Goal: Task Accomplishment & Management: Complete application form

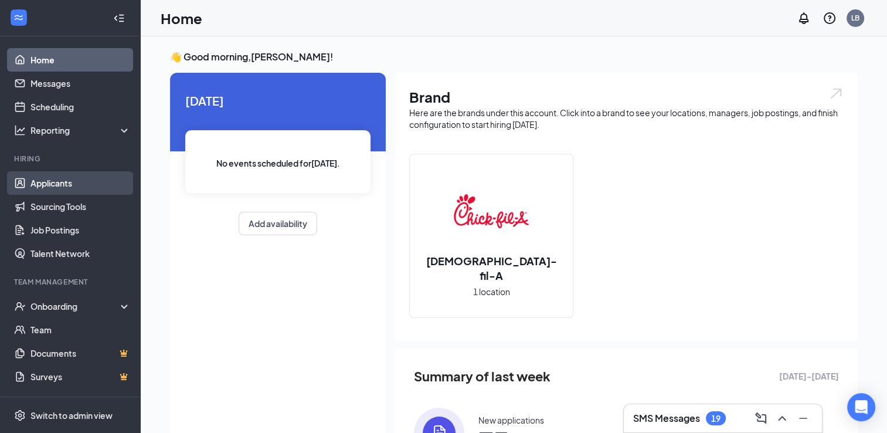
click at [30, 192] on link "Applicants" at bounding box center [80, 182] width 100 height 23
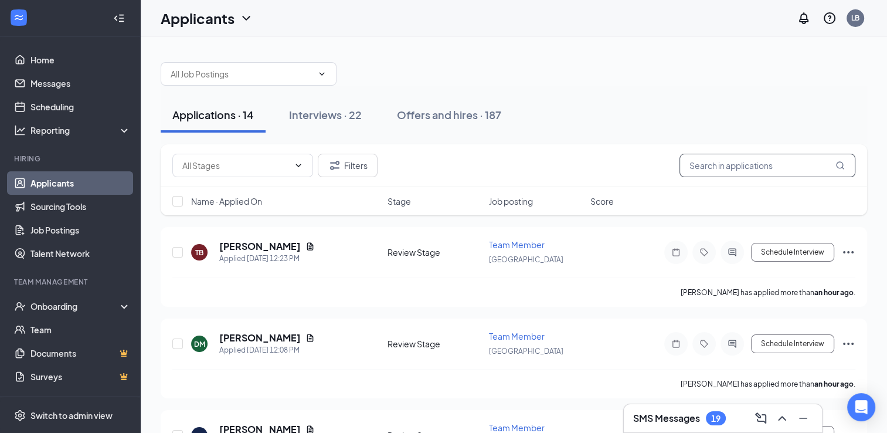
click at [774, 163] on input "text" at bounding box center [768, 165] width 176 height 23
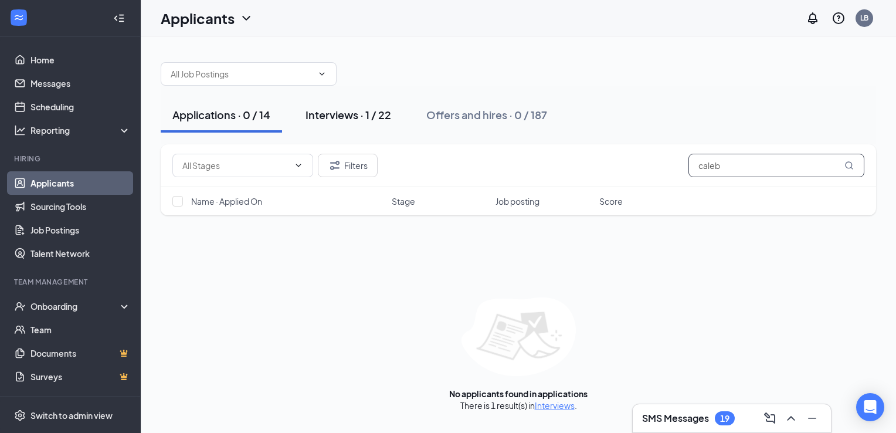
type input "caleb"
click at [326, 124] on button "Interviews · 1 / 22" at bounding box center [348, 114] width 109 height 35
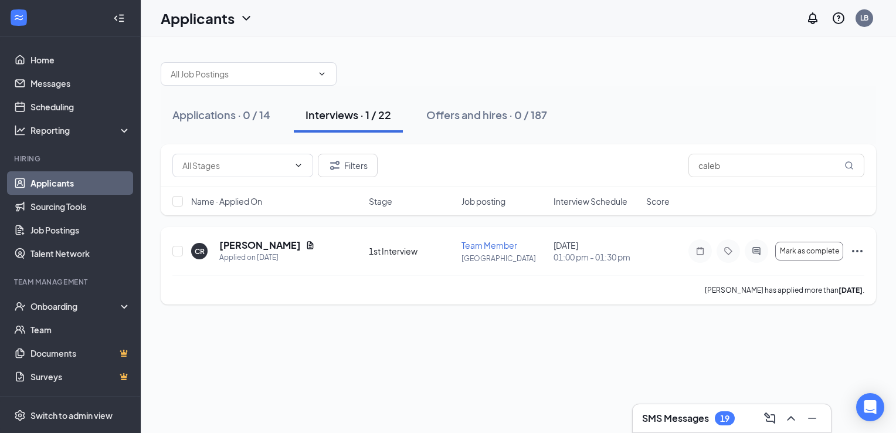
click at [848, 246] on div "Mark as complete" at bounding box center [777, 250] width 176 height 23
click at [854, 248] on icon "Ellipses" at bounding box center [857, 251] width 14 height 14
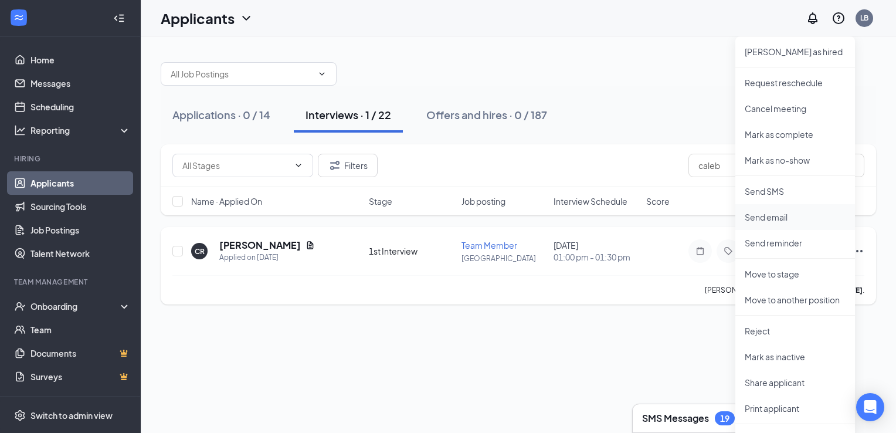
scroll to position [25, 0]
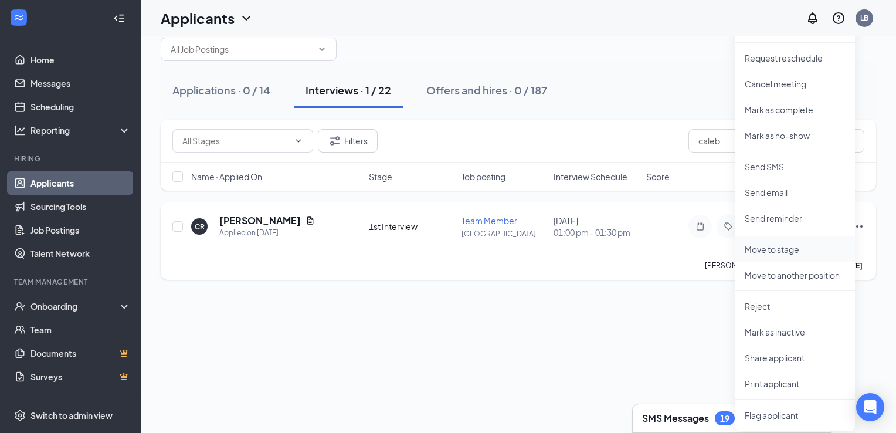
click at [768, 250] on p "Move to stage" at bounding box center [795, 249] width 101 height 12
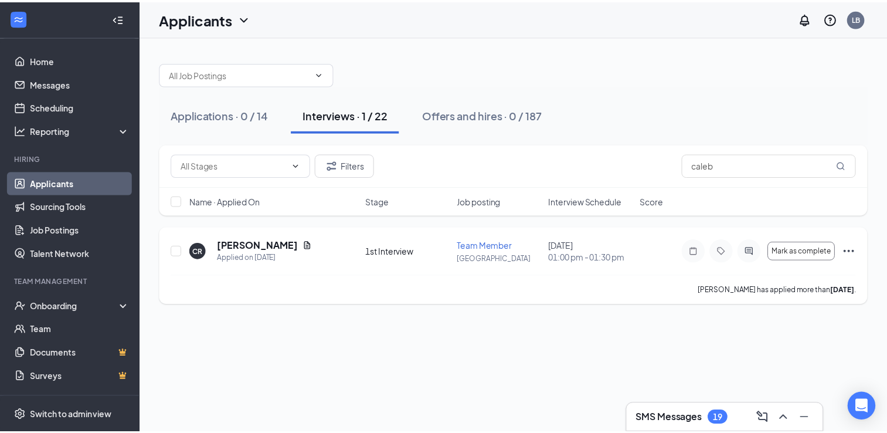
scroll to position [0, 0]
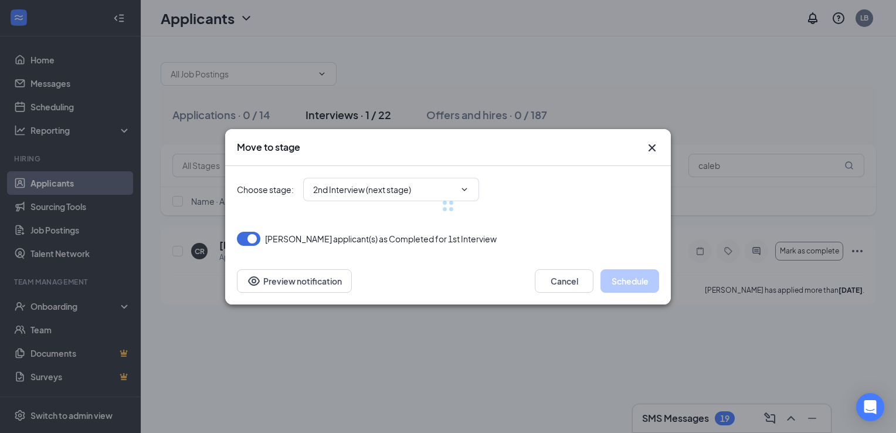
click at [466, 189] on div at bounding box center [448, 206] width 422 height 80
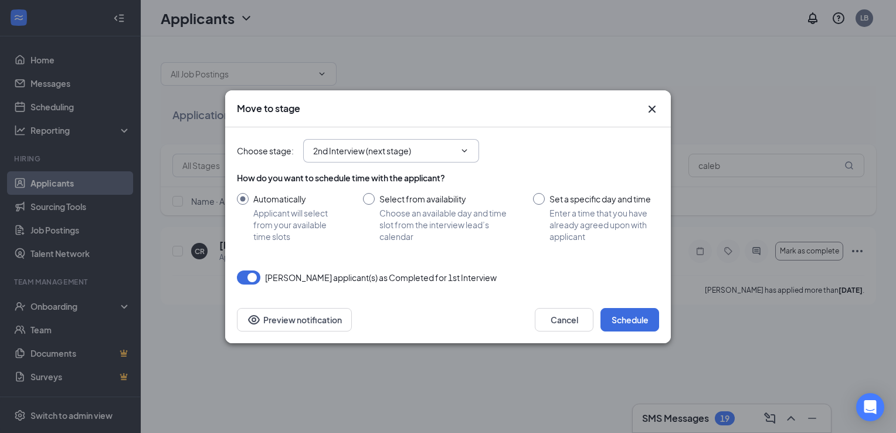
click at [418, 151] on input "2nd Interview (next stage)" at bounding box center [384, 150] width 142 height 13
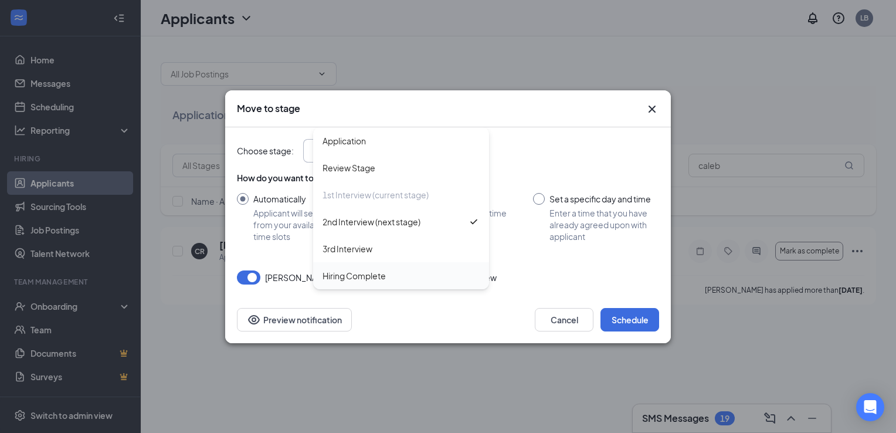
click at [371, 284] on div "Hiring Complete" at bounding box center [401, 275] width 176 height 27
type input "Hiring Complete"
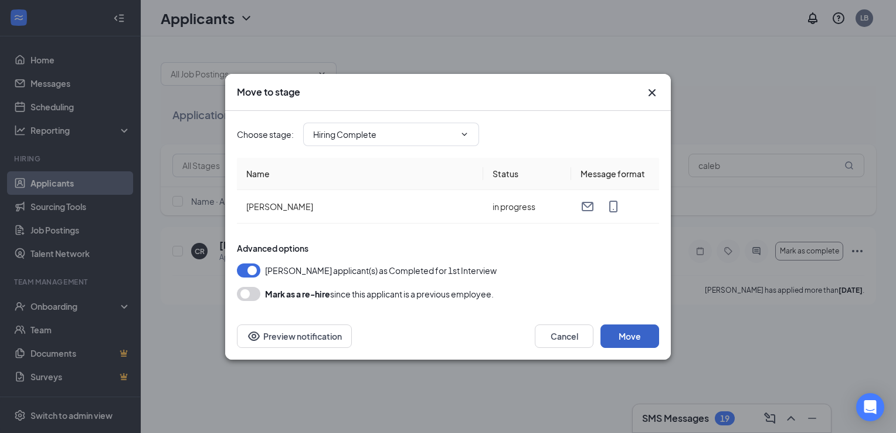
click at [631, 332] on button "Move" at bounding box center [630, 335] width 59 height 23
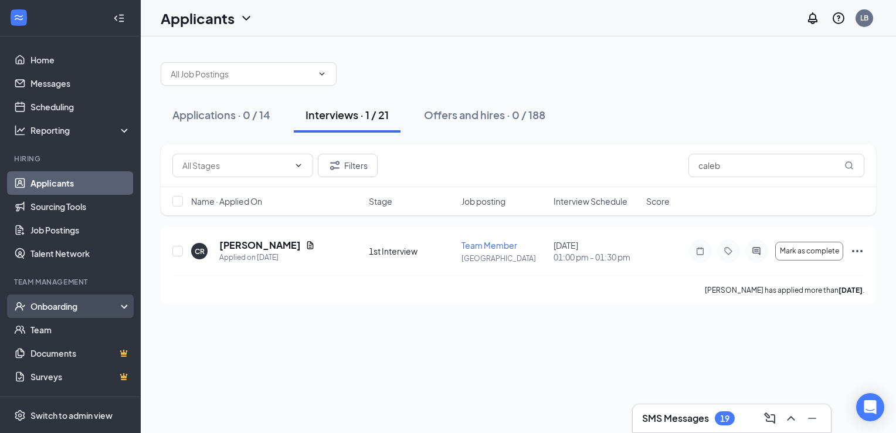
click at [53, 301] on div "Onboarding" at bounding box center [75, 306] width 90 height 12
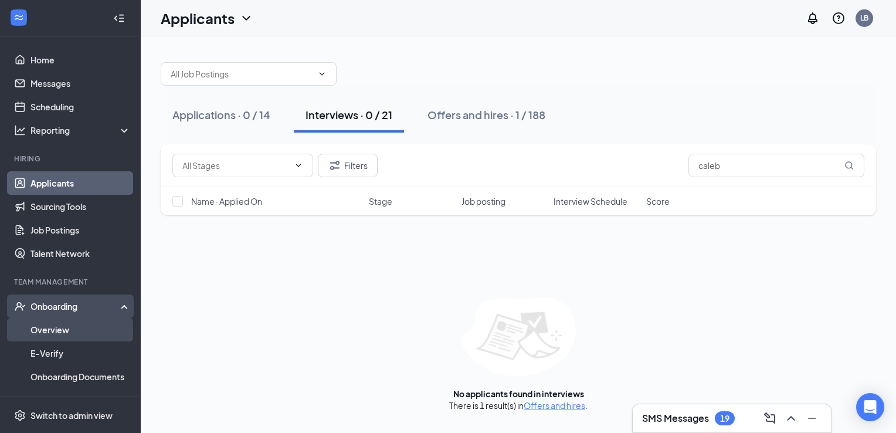
click at [52, 330] on link "Overview" at bounding box center [80, 329] width 100 height 23
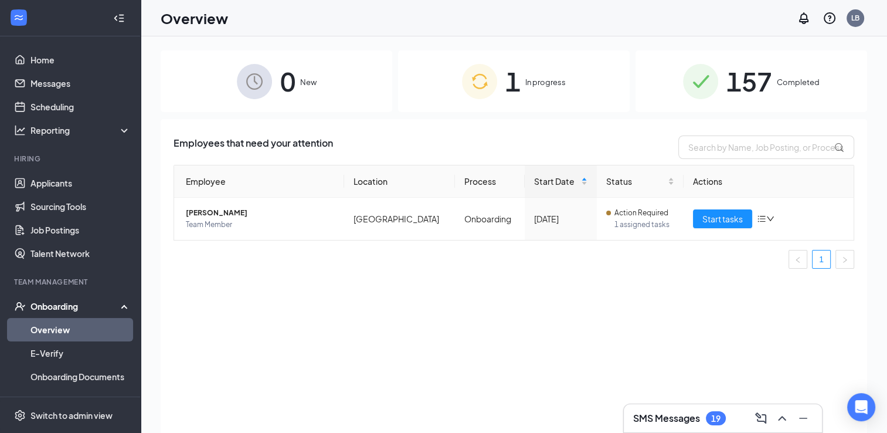
click at [472, 86] on img at bounding box center [479, 81] width 35 height 35
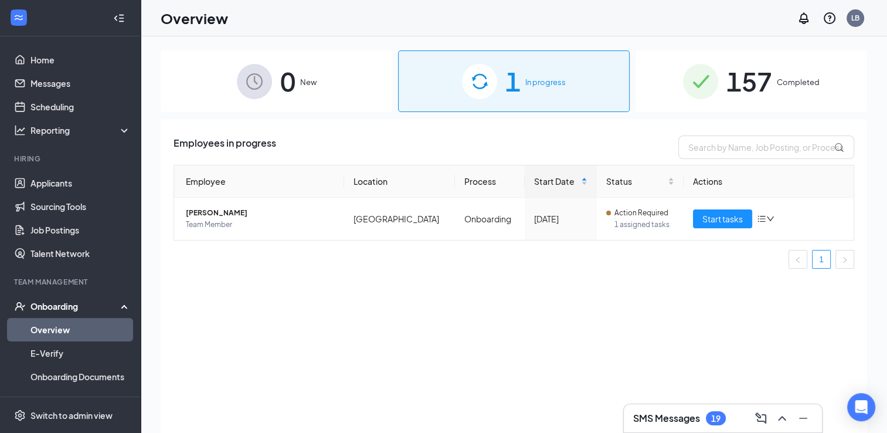
click at [334, 83] on div "0 New" at bounding box center [277, 81] width 232 height 62
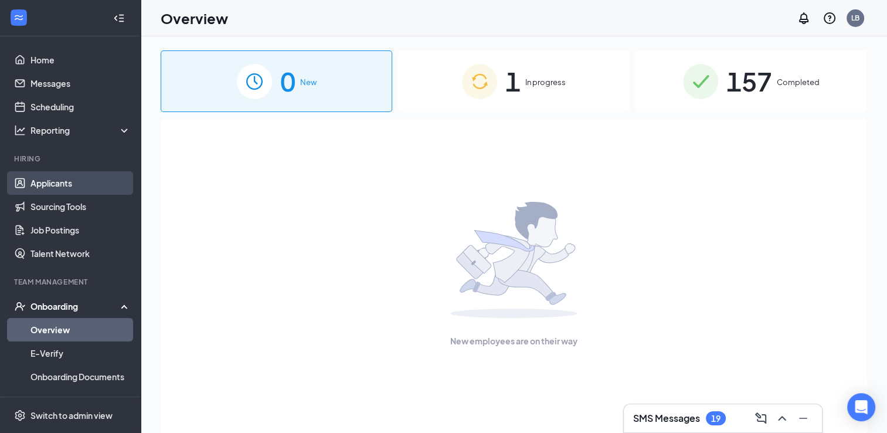
click at [73, 188] on link "Applicants" at bounding box center [80, 182] width 100 height 23
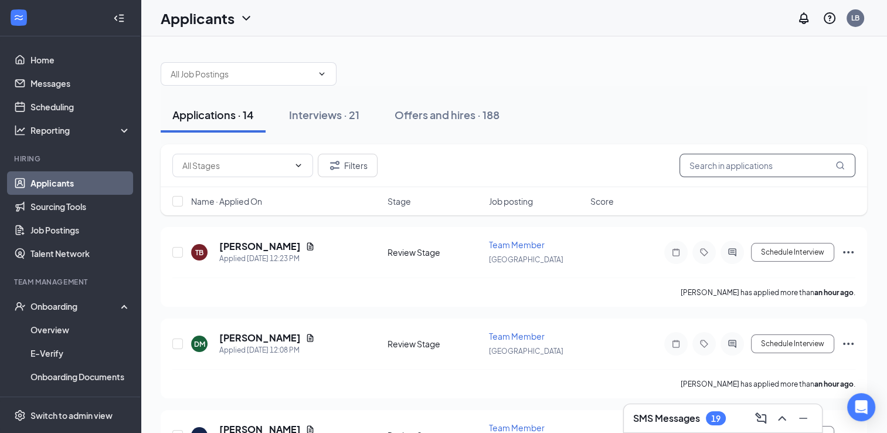
click at [749, 160] on input "text" at bounding box center [768, 165] width 176 height 23
type input "caleb"
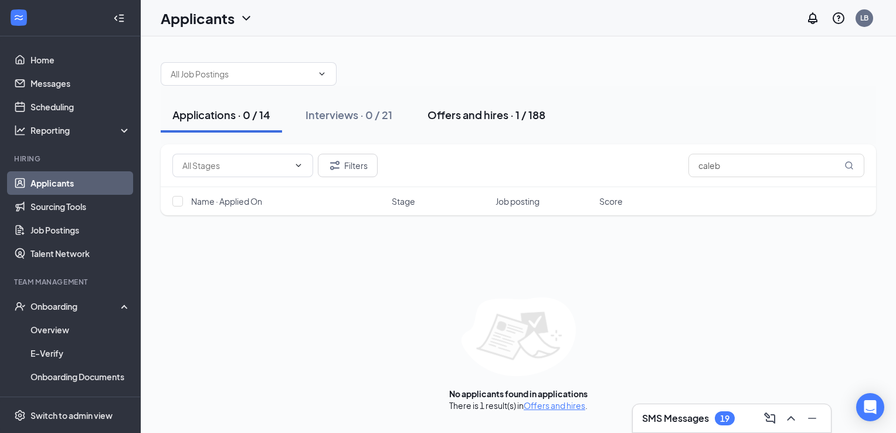
click at [486, 121] on div "Offers and hires · 1 / 188" at bounding box center [487, 114] width 118 height 15
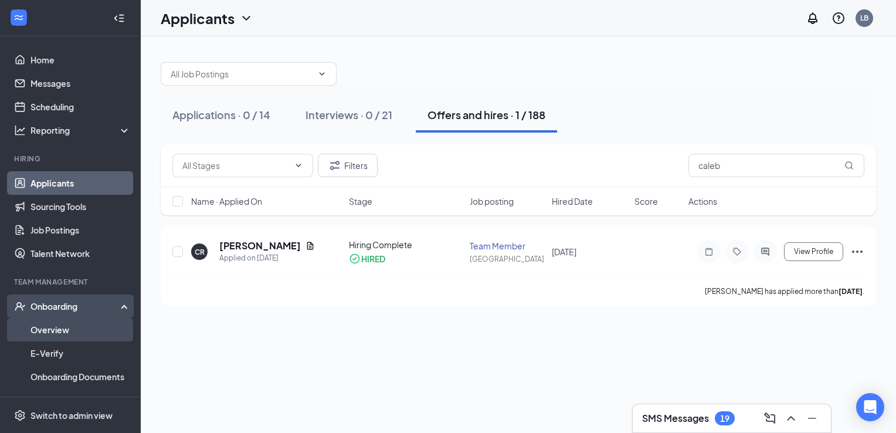
click at [54, 326] on link "Overview" at bounding box center [80, 329] width 100 height 23
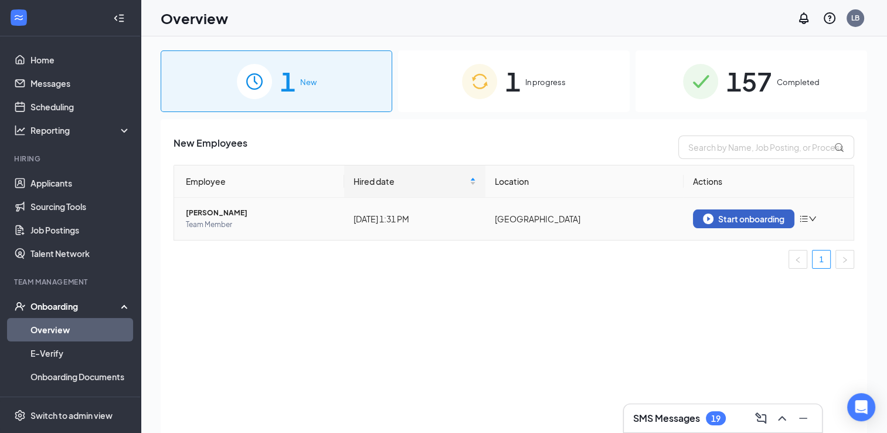
click at [737, 225] on button "Start onboarding" at bounding box center [743, 218] width 101 height 19
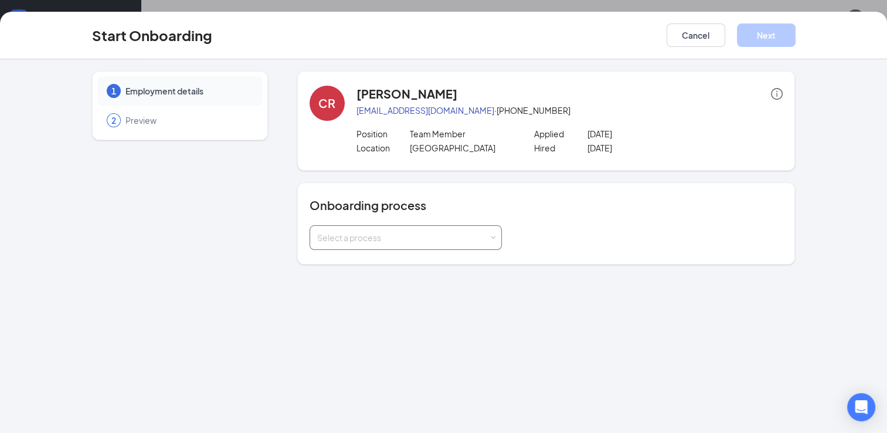
click at [409, 249] on div "Select a process" at bounding box center [406, 237] width 192 height 25
click at [402, 264] on li "Onboarding" at bounding box center [405, 262] width 192 height 21
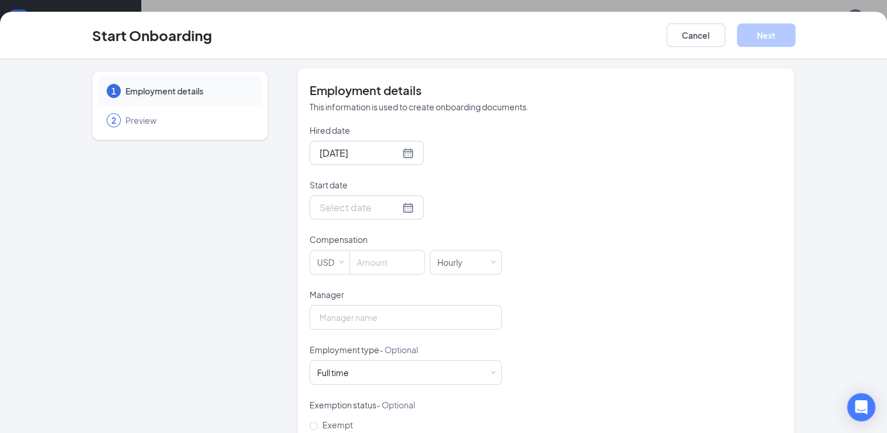
scroll to position [209, 0]
click at [394, 203] on div at bounding box center [367, 207] width 94 height 15
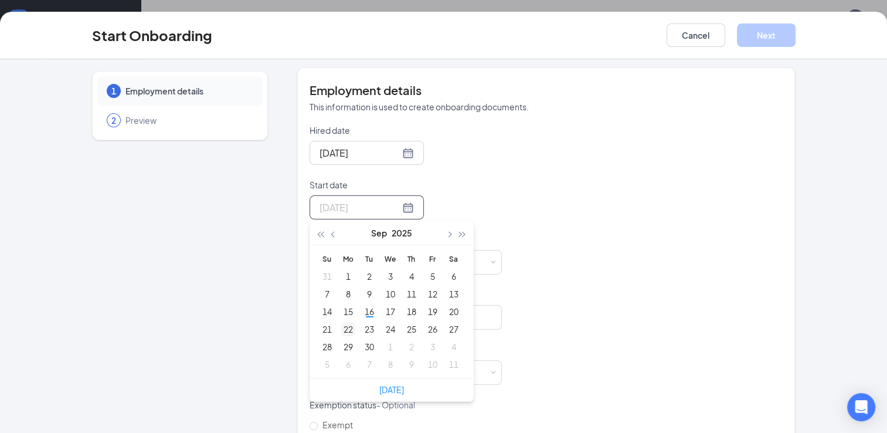
type input "[DATE]"
click at [344, 328] on div "22" at bounding box center [348, 329] width 14 height 14
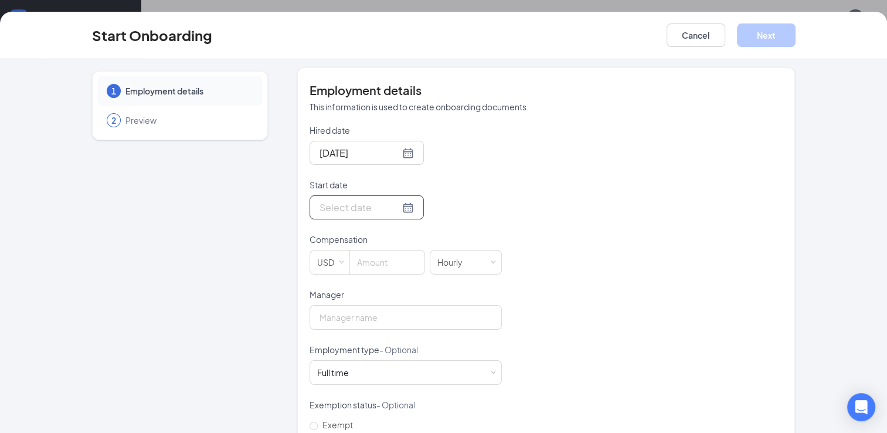
click at [392, 206] on div at bounding box center [367, 207] width 94 height 15
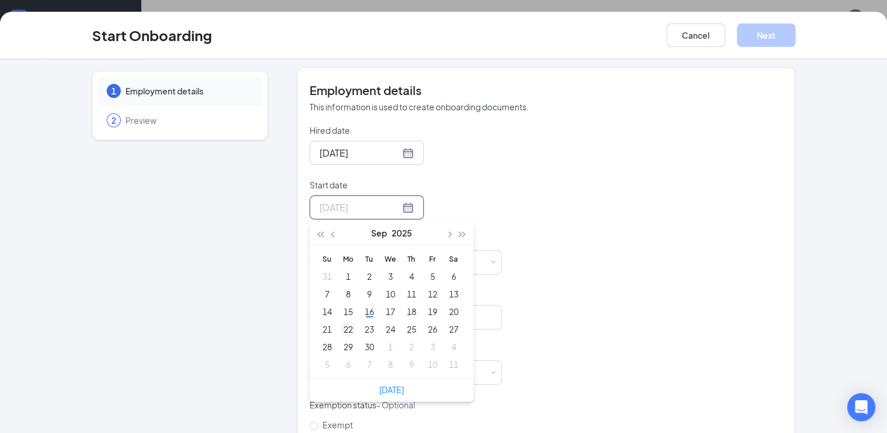
type input "[DATE]"
click at [350, 328] on div "22" at bounding box center [348, 329] width 14 height 14
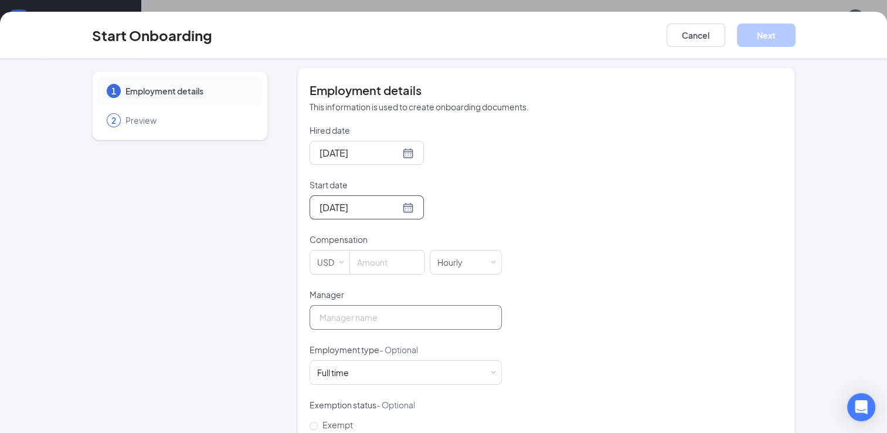
click at [494, 313] on input "Manager" at bounding box center [406, 317] width 192 height 25
click at [544, 313] on div "Hired date [DATE] Start date [DATE] [DATE] Su Mo Tu We Th Fr Sa 31 1 2 3 4 5 6 …" at bounding box center [547, 316] width 474 height 384
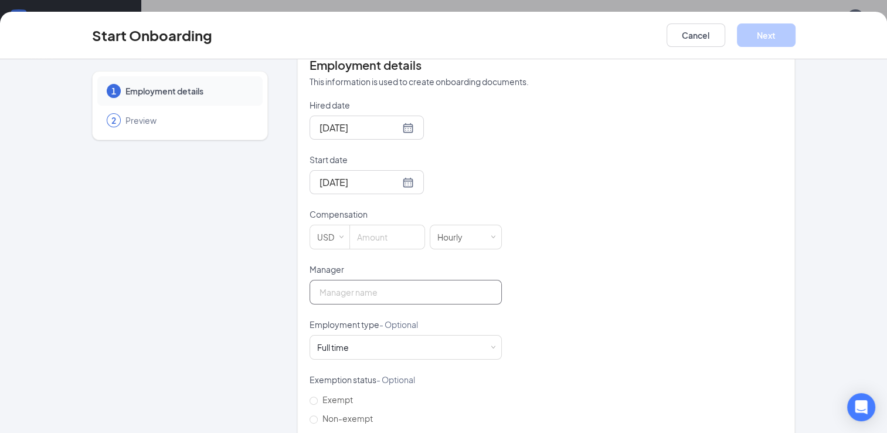
scroll to position [235, 0]
click at [379, 250] on form "Hired date [DATE] Start date [DATE] [DATE] Su Mo Tu We Th Fr Sa 31 1 2 3 4 5 6 …" at bounding box center [406, 291] width 192 height 384
click at [377, 245] on input at bounding box center [387, 236] width 74 height 23
type input "14.5"
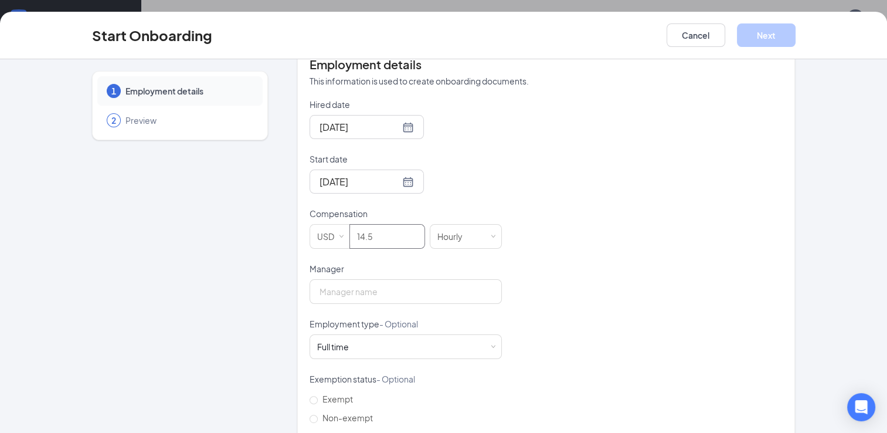
click at [511, 220] on div "Hired date [DATE] Start date [DATE] [DATE] Su Mo Tu We Th Fr Sa 31 1 2 3 4 5 6 …" at bounding box center [547, 291] width 474 height 384
click at [418, 291] on input "Manager" at bounding box center [406, 291] width 192 height 25
type input "[PERSON_NAME]"
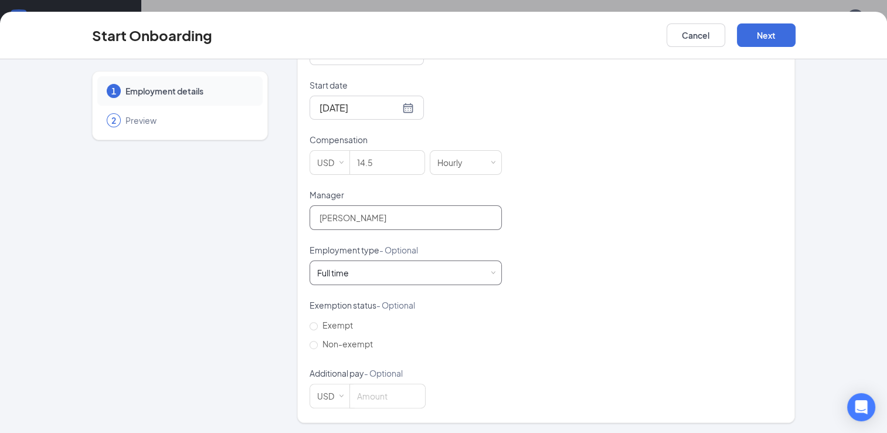
scroll to position [308, 0]
click at [383, 281] on div "Full time Works 30+ hours per week and is reasonably expected to work" at bounding box center [405, 273] width 177 height 23
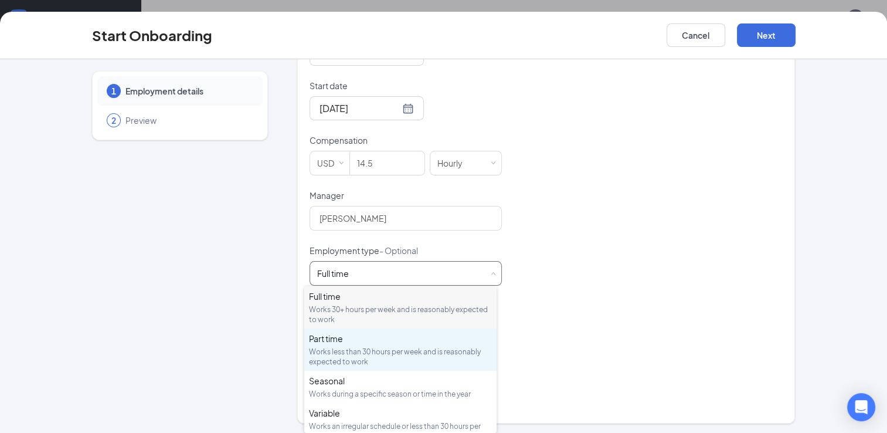
click at [363, 353] on div "Works less than 30 hours per week and is reasonably expected to work" at bounding box center [400, 357] width 183 height 20
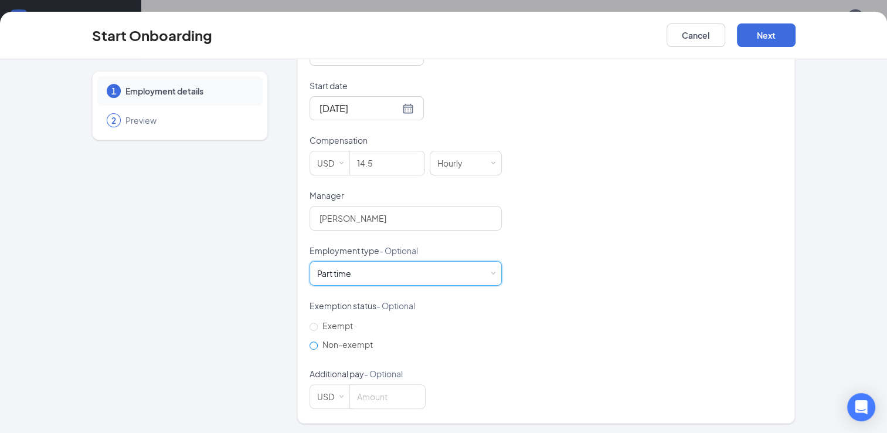
click at [343, 336] on label "Non-exempt" at bounding box center [344, 344] width 68 height 19
click at [318, 341] on input "Non-exempt" at bounding box center [314, 345] width 8 height 8
radio input "true"
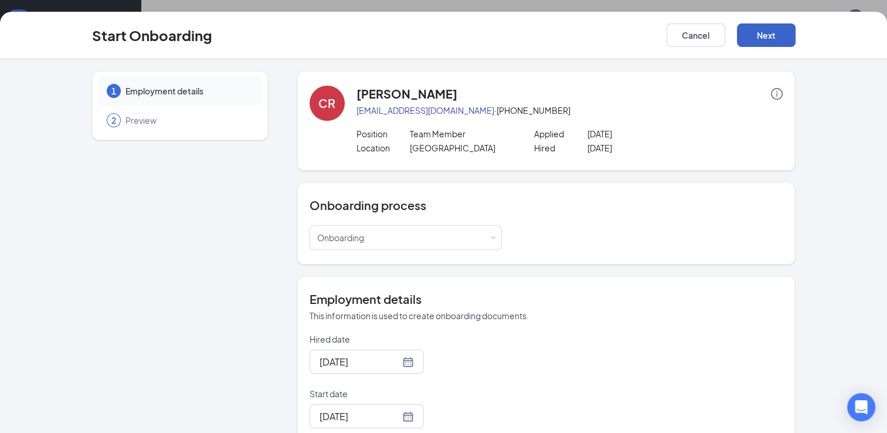
click at [772, 27] on button "Next" at bounding box center [766, 34] width 59 height 23
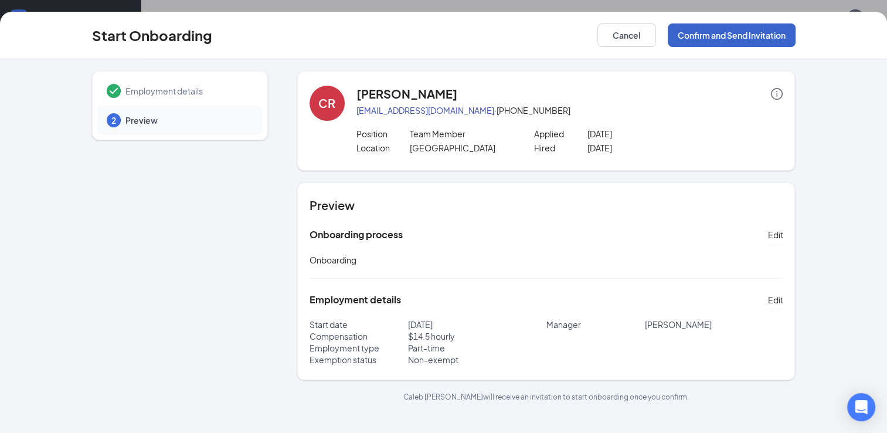
click at [733, 39] on button "Confirm and Send Invitation" at bounding box center [732, 34] width 128 height 23
